Goal: Information Seeking & Learning: Learn about a topic

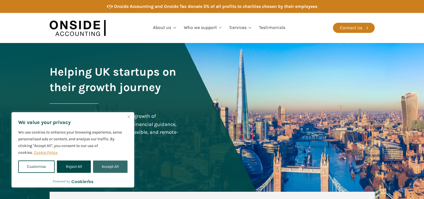
click at [109, 164] on button "Accept All" at bounding box center [110, 166] width 34 height 12
checkbox input "true"
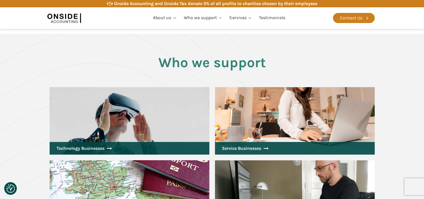
scroll to position [729, 0]
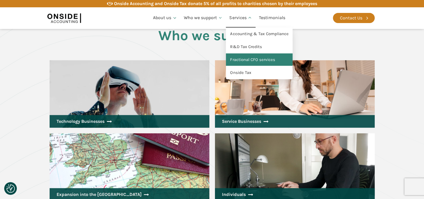
click at [251, 60] on link "Fractional CFO services" at bounding box center [259, 59] width 67 height 13
